Goal: Task Accomplishment & Management: Complete application form

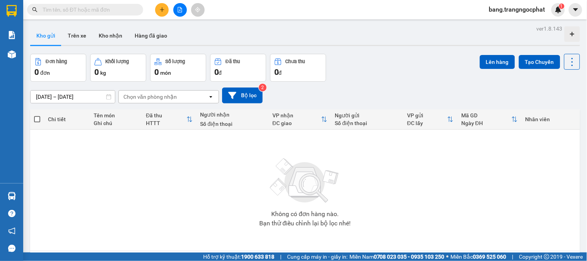
click at [88, 10] on input "text" at bounding box center [88, 9] width 91 height 9
click at [100, 10] on input "text" at bounding box center [88, 9] width 91 height 9
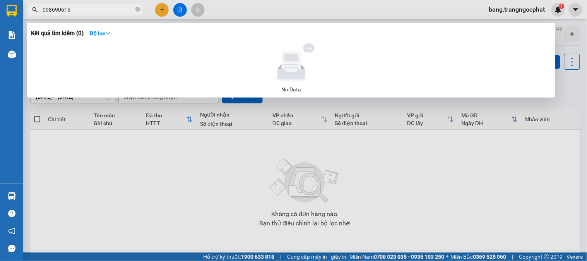
type input "0986906150"
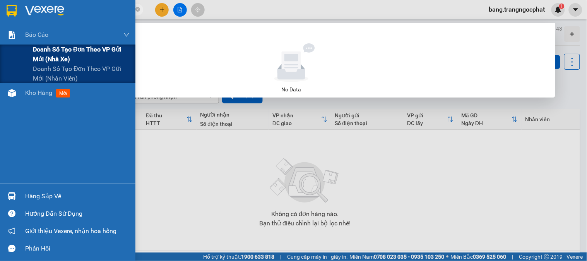
drag, startPoint x: 90, startPoint y: 9, endPoint x: 0, endPoint y: 54, distance: 100.5
click at [0, 54] on section "Kết quả [PERSON_NAME] ( 0 ) Bộ lọc No Data 0986906150 bang.trangngocphat 1 [PER…" at bounding box center [293, 130] width 587 height 261
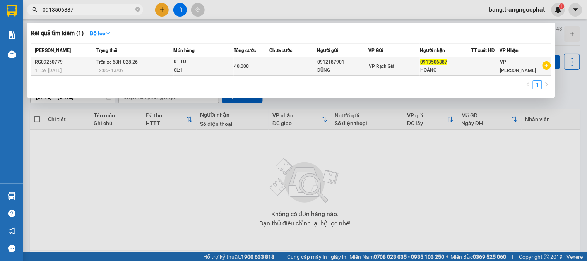
type input "0913506887"
click at [146, 68] on div "12:05 [DATE]" at bounding box center [134, 70] width 77 height 9
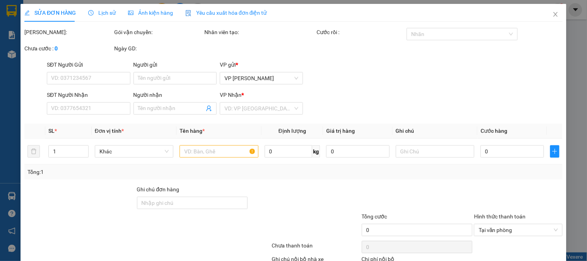
type input "0912187901"
type input "DŨNG"
type input "0913506887"
type input "HOÀNG"
type input "40.000"
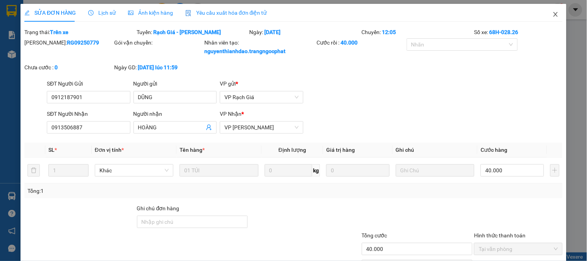
click at [546, 15] on span "Close" at bounding box center [555, 15] width 22 height 22
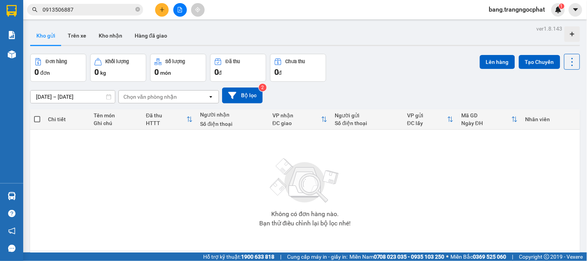
click at [111, 10] on input "0913506887" at bounding box center [88, 9] width 91 height 9
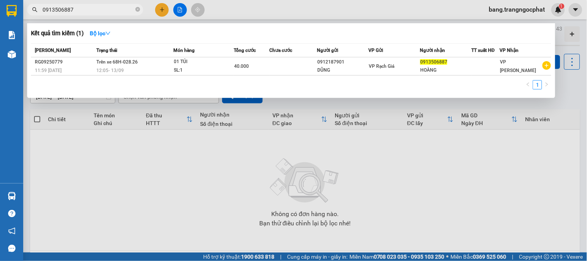
click at [111, 10] on input "0913506887" at bounding box center [88, 9] width 91 height 9
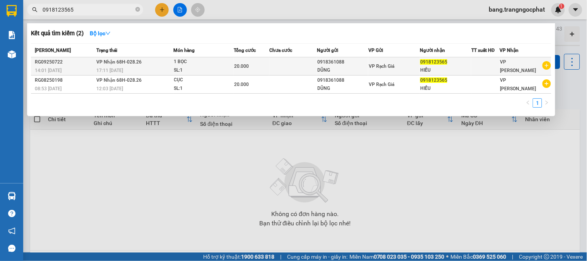
type input "0918123565"
click at [324, 66] on div "0918361088" at bounding box center [342, 62] width 51 height 8
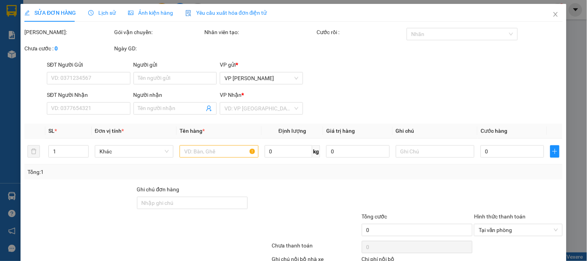
type input "0918361088"
type input "DŨNG"
type input "0918123565"
type input "HIẾU"
type input "20.000"
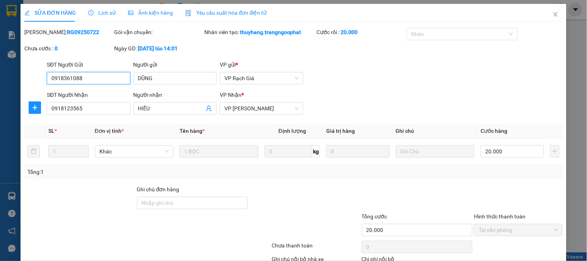
scroll to position [51, 0]
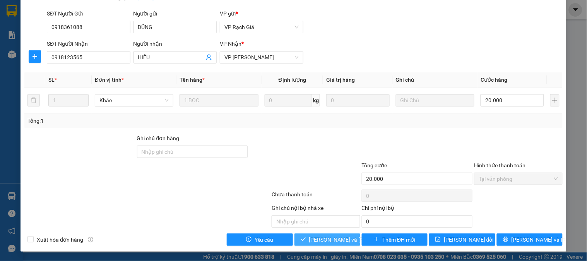
click at [324, 245] on button "[PERSON_NAME] và [PERSON_NAME] hàng" at bounding box center [327, 239] width 66 height 12
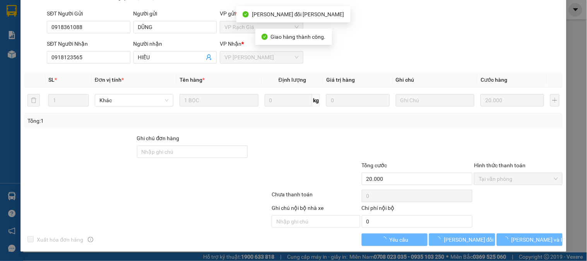
scroll to position [0, 0]
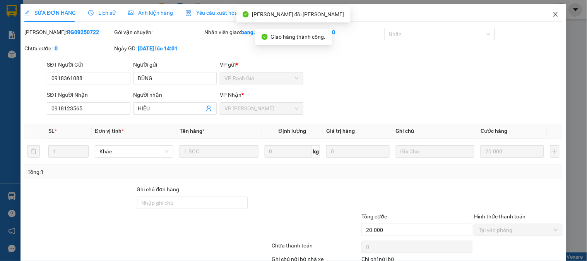
click at [552, 15] on icon "close" at bounding box center [555, 14] width 6 height 6
